Goal: Task Accomplishment & Management: Use online tool/utility

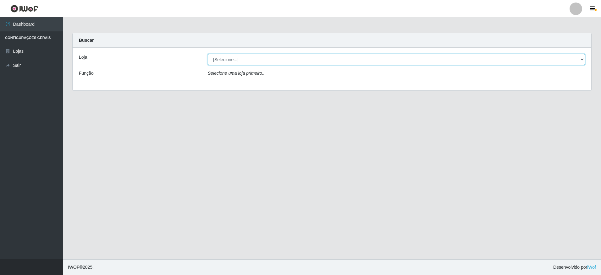
click at [243, 59] on select "[Selecione...] Extrabom - Loja 05 [GEOGRAPHIC_DATA]" at bounding box center [396, 59] width 377 height 11
select select "494"
click at [208, 54] on select "[Selecione...] Extrabom - Loja 05 [GEOGRAPHIC_DATA]" at bounding box center [396, 59] width 377 height 11
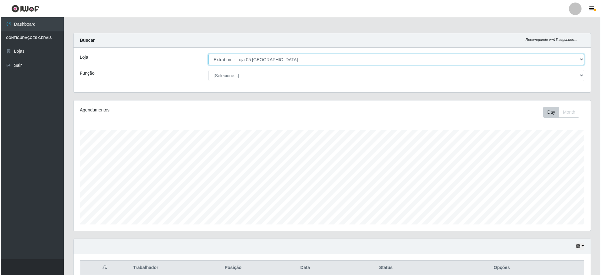
scroll to position [58, 0]
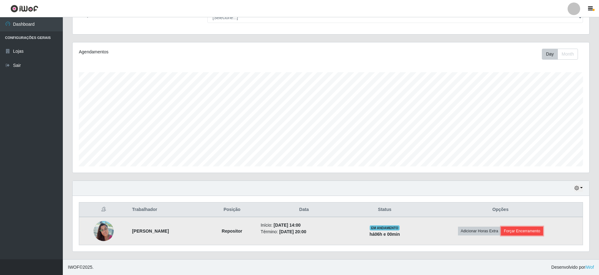
click at [521, 230] on button "Forçar Encerramento" at bounding box center [522, 231] width 42 height 9
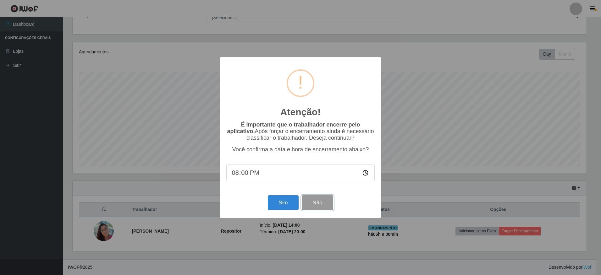
click at [314, 203] on button "Não" at bounding box center [317, 203] width 31 height 15
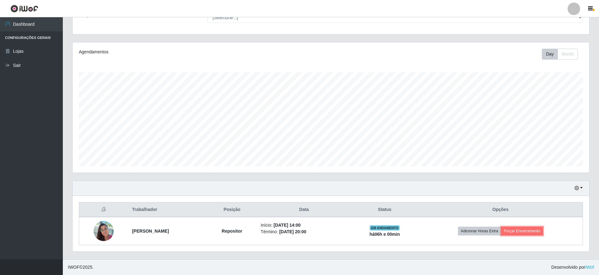
scroll to position [130, 517]
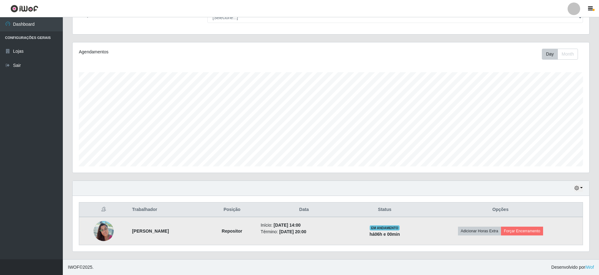
click at [442, 234] on td "Adicionar Horas Extra Forçar Encerramento" at bounding box center [501, 231] width 165 height 28
click at [443, 229] on td "Adicionar Horas Extra Forçar Encerramento" at bounding box center [501, 231] width 165 height 28
click at [442, 230] on td "Adicionar Horas Extra Forçar Encerramento" at bounding box center [501, 231] width 165 height 28
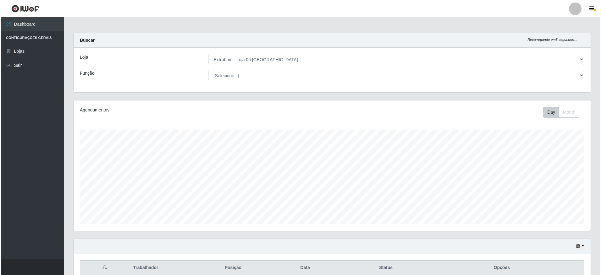
scroll to position [58, 0]
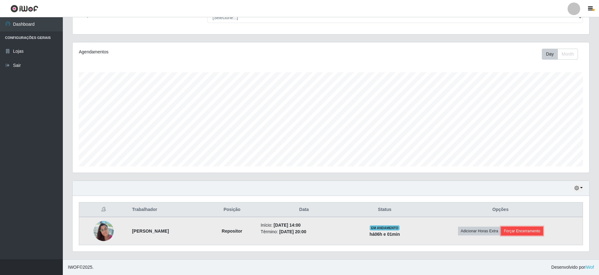
click at [521, 232] on button "Forçar Encerramento" at bounding box center [522, 231] width 42 height 9
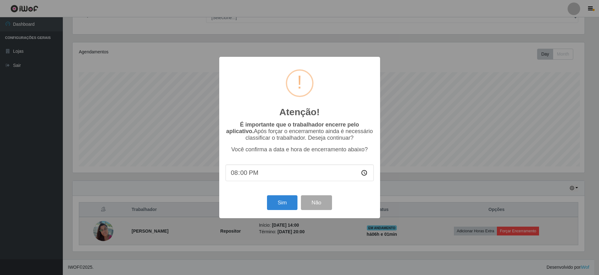
scroll to position [130, 514]
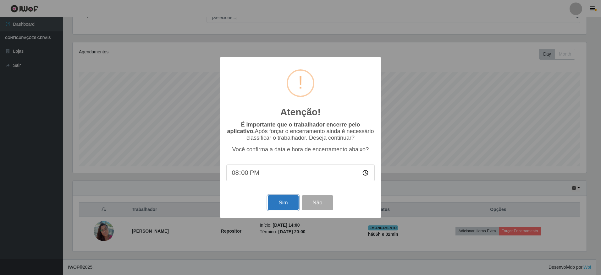
click at [281, 204] on button "Sim" at bounding box center [283, 203] width 30 height 15
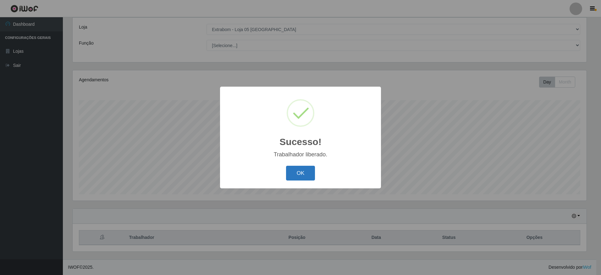
click at [300, 173] on button "OK" at bounding box center [300, 173] width 29 height 15
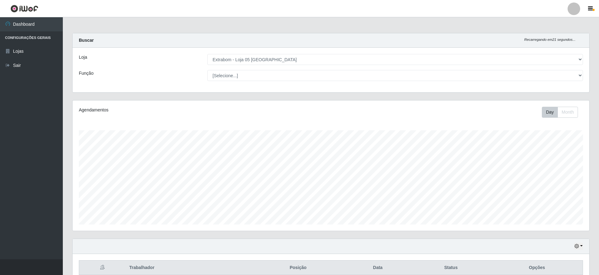
scroll to position [30, 0]
